Goal: Find specific page/section: Find specific page/section

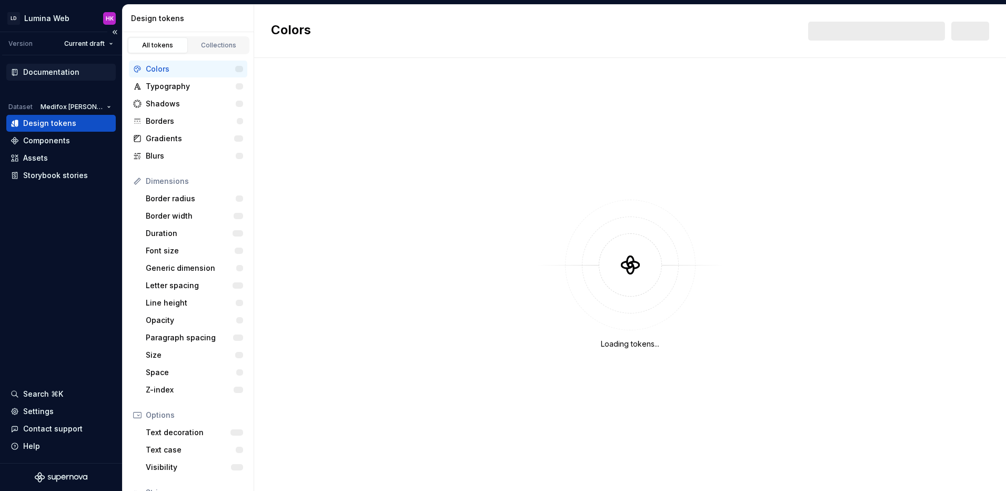
click at [57, 73] on div "Documentation" at bounding box center [51, 72] width 56 height 11
